Goal: Task Accomplishment & Management: Use online tool/utility

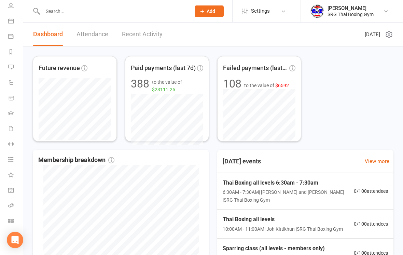
scroll to position [52, 0]
click at [14, 221] on link "Class check-in" at bounding box center [15, 221] width 15 height 15
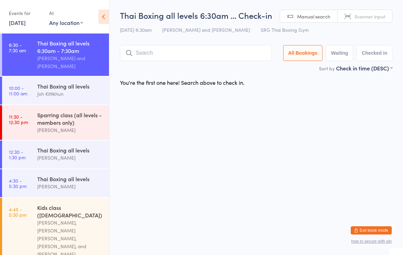
click at [212, 58] on input "search" at bounding box center [196, 53] width 152 height 16
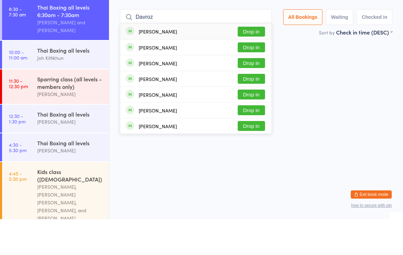
type input "Davroz"
click at [249, 63] on button "Drop in" at bounding box center [251, 68] width 27 height 10
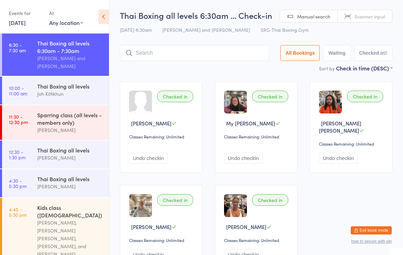
click at [189, 57] on input "search" at bounding box center [194, 53] width 149 height 16
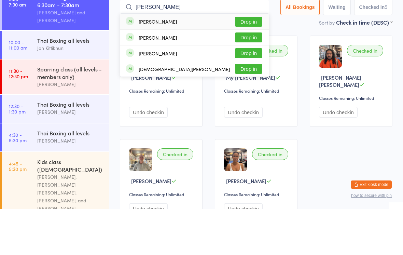
type input "[PERSON_NAME]"
click at [212, 59] on div "[PERSON_NAME] Drop in" at bounding box center [194, 67] width 149 height 16
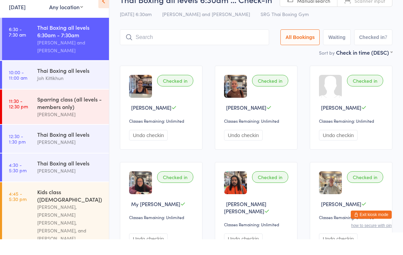
click at [53, 39] on div "Thai Boxing all levels 6:30am - 7:30am" at bounding box center [70, 46] width 66 height 15
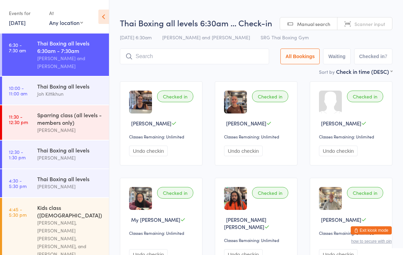
click at [194, 58] on input "search" at bounding box center [194, 57] width 149 height 16
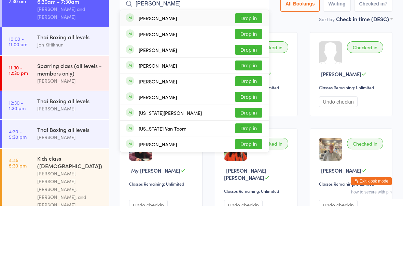
type input "[PERSON_NAME]"
click at [247, 141] on button "Drop in" at bounding box center [248, 146] width 27 height 10
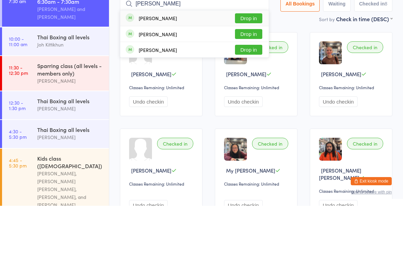
type input "[PERSON_NAME]"
click at [260, 63] on button "Drop in" at bounding box center [248, 68] width 27 height 10
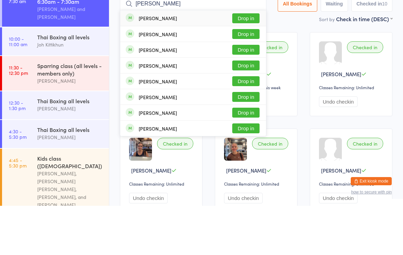
type input "[PERSON_NAME]"
click at [247, 63] on button "Drop in" at bounding box center [245, 68] width 27 height 10
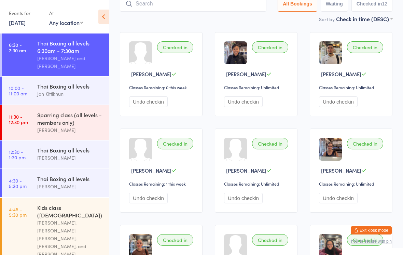
click at [201, 12] on input "search" at bounding box center [193, 4] width 147 height 16
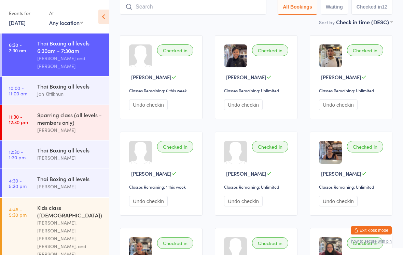
scroll to position [46, 0]
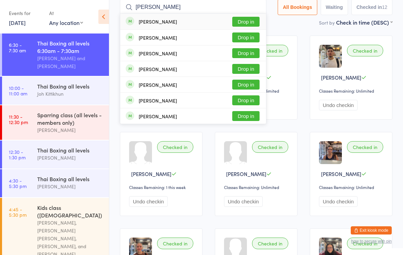
type input "[PERSON_NAME]"
click at [249, 21] on button "Drop in" at bounding box center [245, 22] width 27 height 10
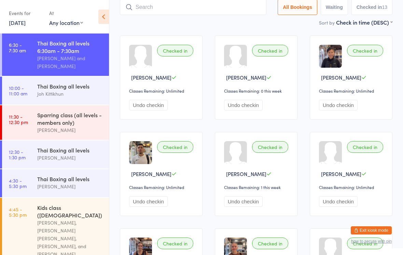
click at [241, 4] on input "search" at bounding box center [193, 7] width 147 height 16
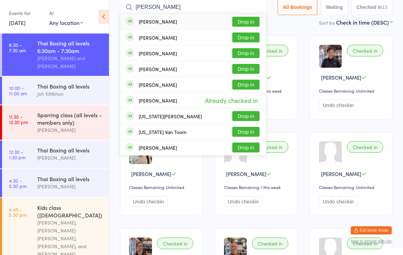
type input "[PERSON_NAME]"
click at [252, 66] on button "Drop in" at bounding box center [245, 69] width 27 height 10
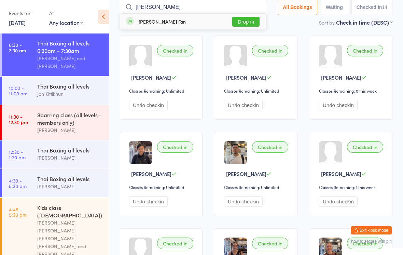
type input "[PERSON_NAME]"
click at [252, 19] on button "Drop in" at bounding box center [245, 22] width 27 height 10
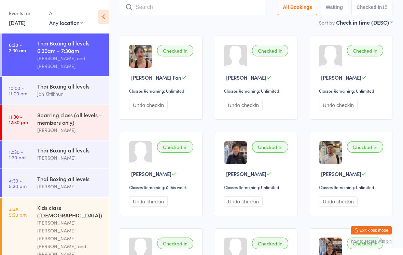
click at [194, 10] on input "search" at bounding box center [193, 7] width 147 height 16
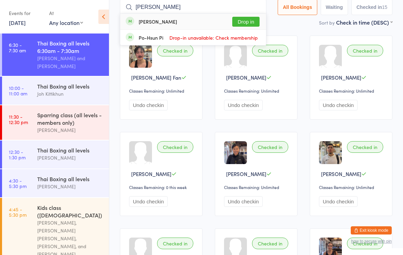
type input "[PERSON_NAME]"
click at [254, 22] on button "Drop in" at bounding box center [245, 22] width 27 height 10
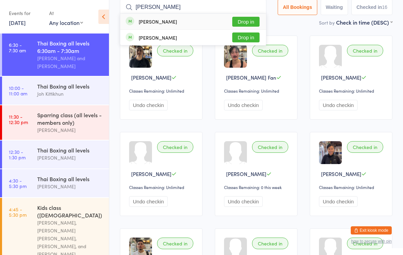
type input "[PERSON_NAME]"
click at [250, 24] on button "Drop in" at bounding box center [245, 22] width 27 height 10
